Goal: Find specific page/section: Find specific page/section

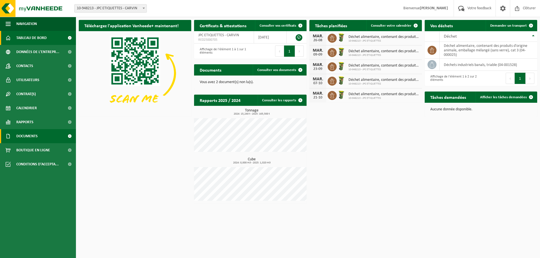
click at [30, 135] on span "Documents" at bounding box center [26, 136] width 21 height 14
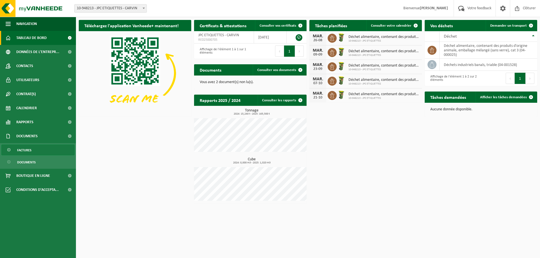
click at [23, 152] on span "Factures" at bounding box center [24, 150] width 14 height 11
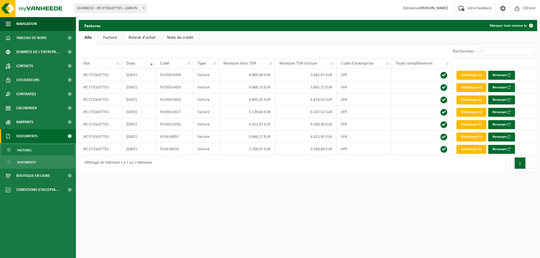
click at [133, 207] on html "Site: 10-948213 - JPC ETIQUETTES - CARVIN 10-948213 - JPC ETIQUETTES - CARVIN B…" at bounding box center [270, 129] width 540 height 258
